Goal: Task Accomplishment & Management: Manage account settings

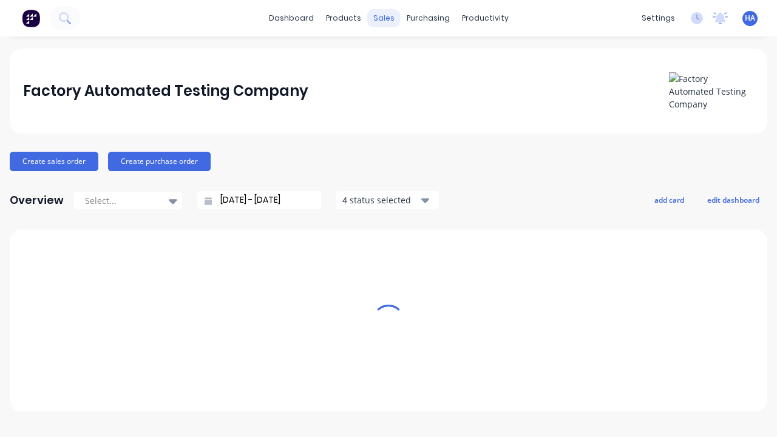
click at [384, 18] on div "sales" at bounding box center [383, 18] width 33 height 18
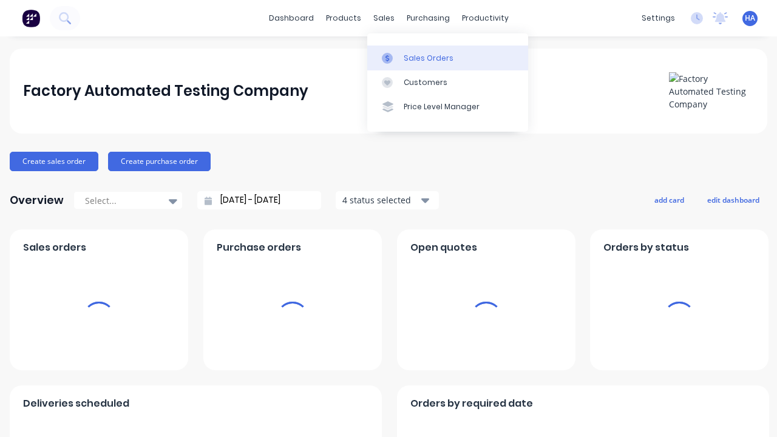
click at [448, 58] on div "Sales Orders" at bounding box center [429, 58] width 50 height 11
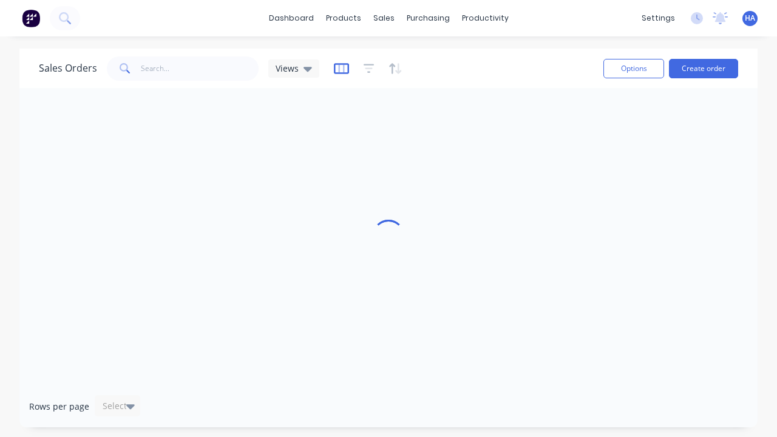
click at [339, 68] on icon "button" at bounding box center [341, 69] width 15 height 12
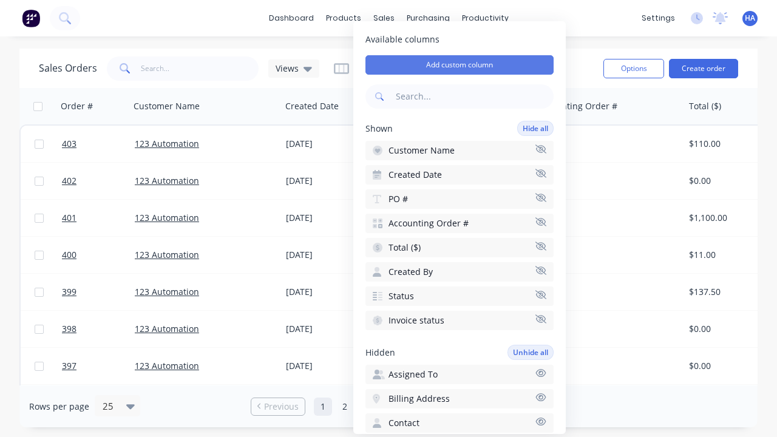
click at [460, 65] on button "Add custom column" at bounding box center [460, 64] width 188 height 19
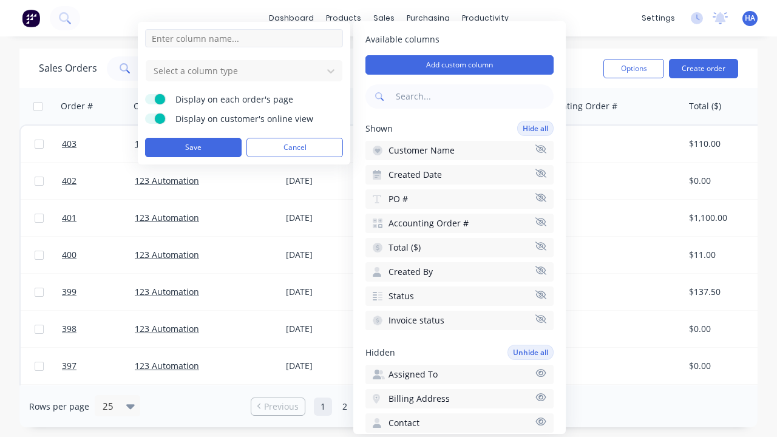
click at [244, 38] on input at bounding box center [244, 38] width 198 height 18
type input "New Custom URL Column"
click at [234, 70] on div at bounding box center [234, 70] width 164 height 15
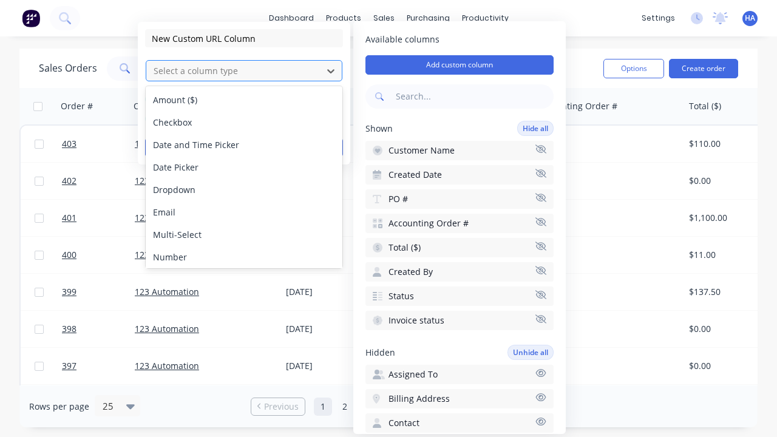
scroll to position [70, 0]
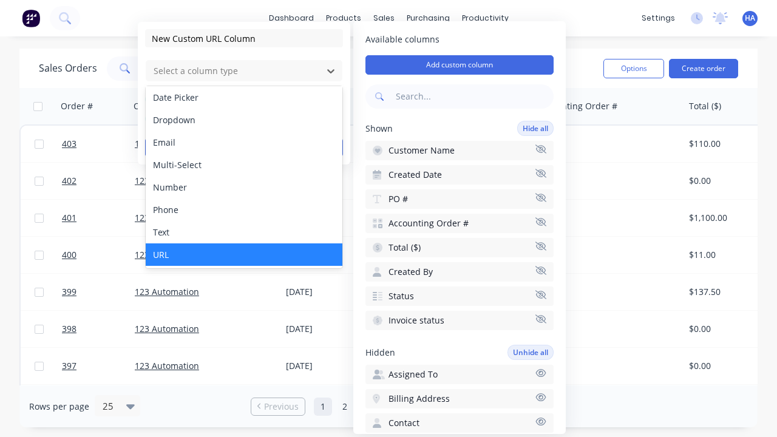
click at [244, 254] on div "URL" at bounding box center [244, 254] width 197 height 22
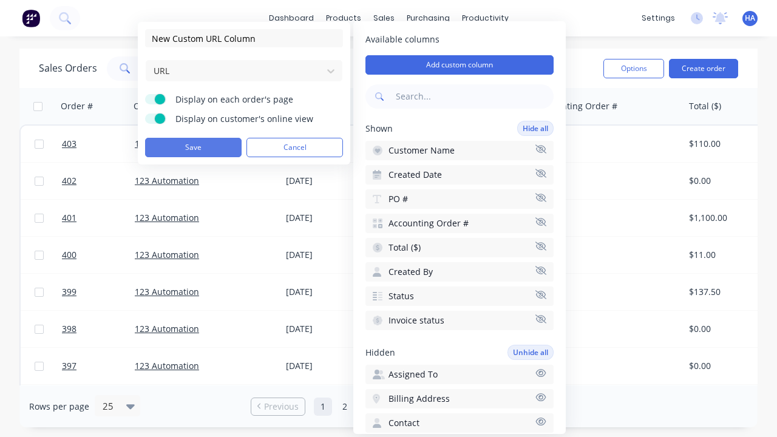
click at [193, 148] on button "Save" at bounding box center [193, 147] width 97 height 19
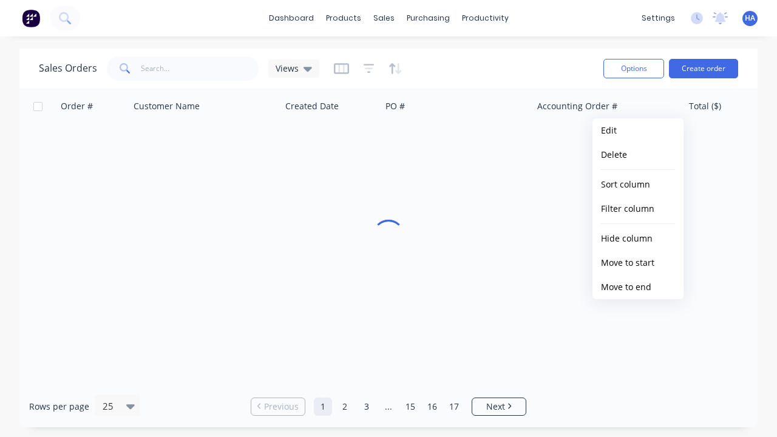
scroll to position [0, 567]
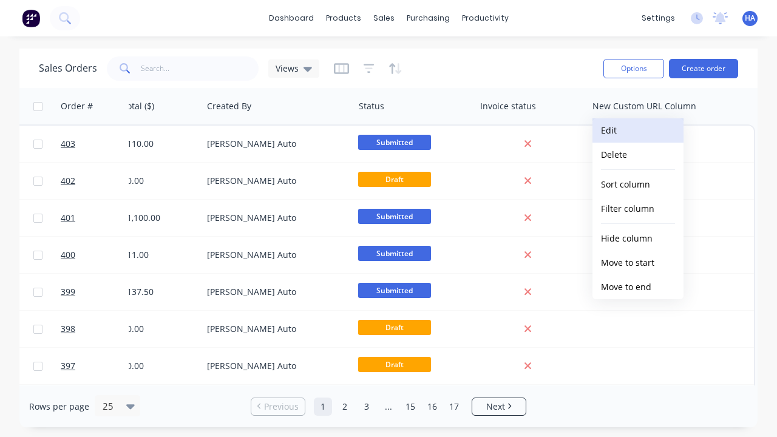
click at [638, 131] on button "Edit" at bounding box center [638, 130] width 91 height 24
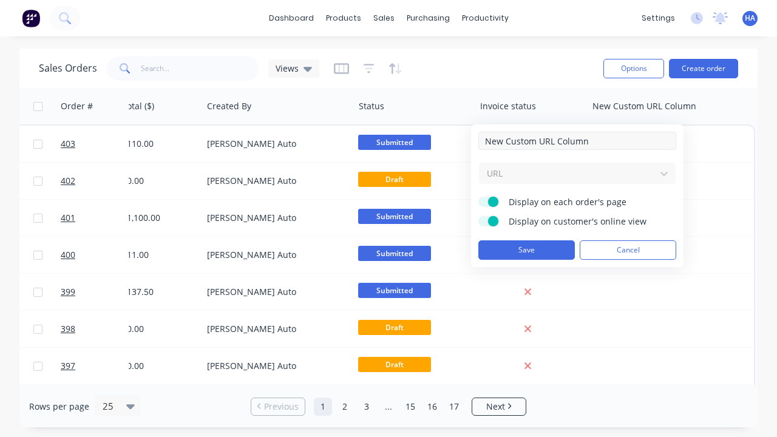
click at [577, 141] on input "New Custom URL Column" at bounding box center [577, 141] width 198 height 18
type input "New Custom URL Column - Updated"
click at [526, 250] on button "Save" at bounding box center [526, 249] width 97 height 19
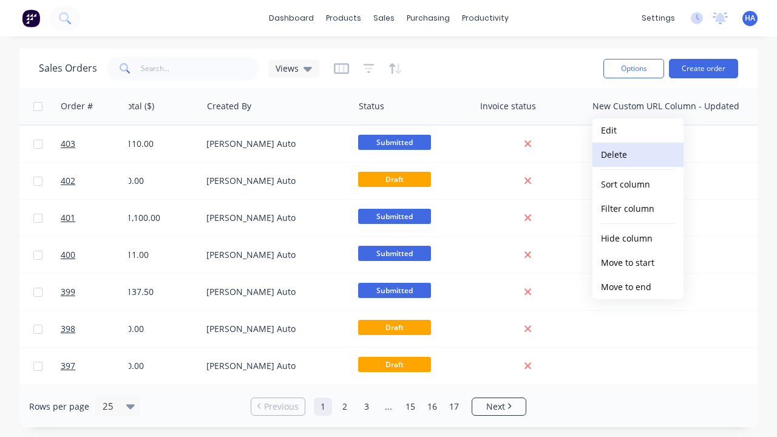
click at [638, 155] on button "Delete" at bounding box center [638, 155] width 91 height 24
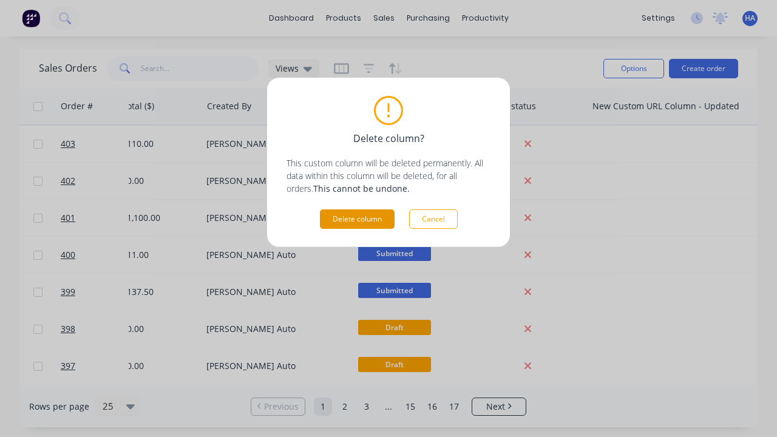
click at [357, 219] on button "Delete column" at bounding box center [357, 218] width 75 height 19
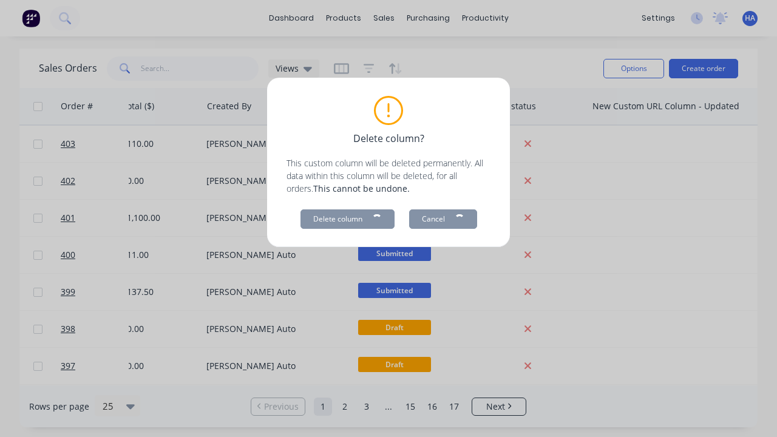
scroll to position [0, 400]
